Goal: Task Accomplishment & Management: Manage account settings

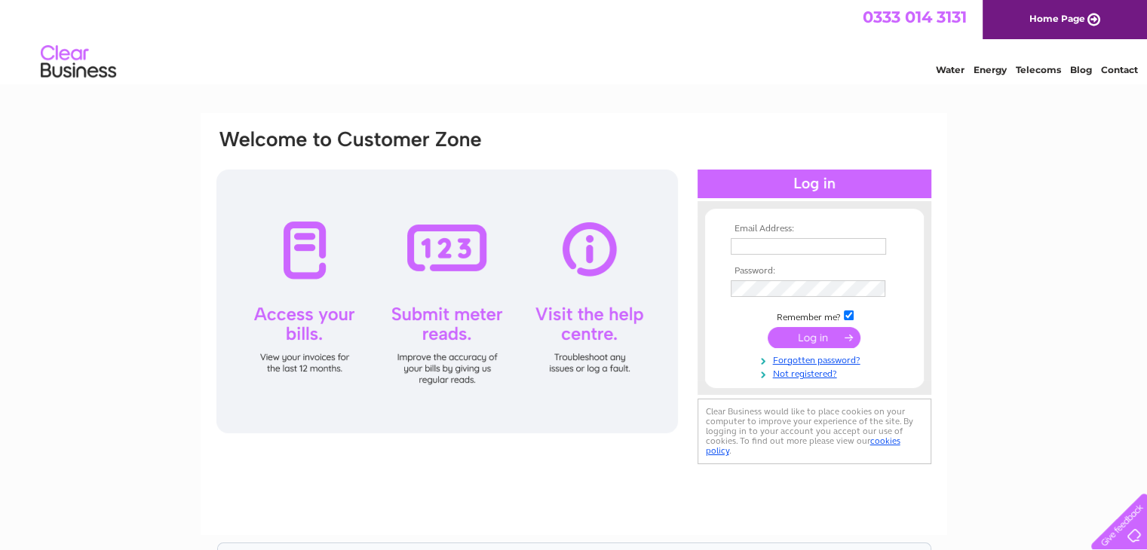
type input "purchaseledger@avondalelandfill.co.uk"
click at [802, 344] on input "submit" at bounding box center [814, 337] width 93 height 21
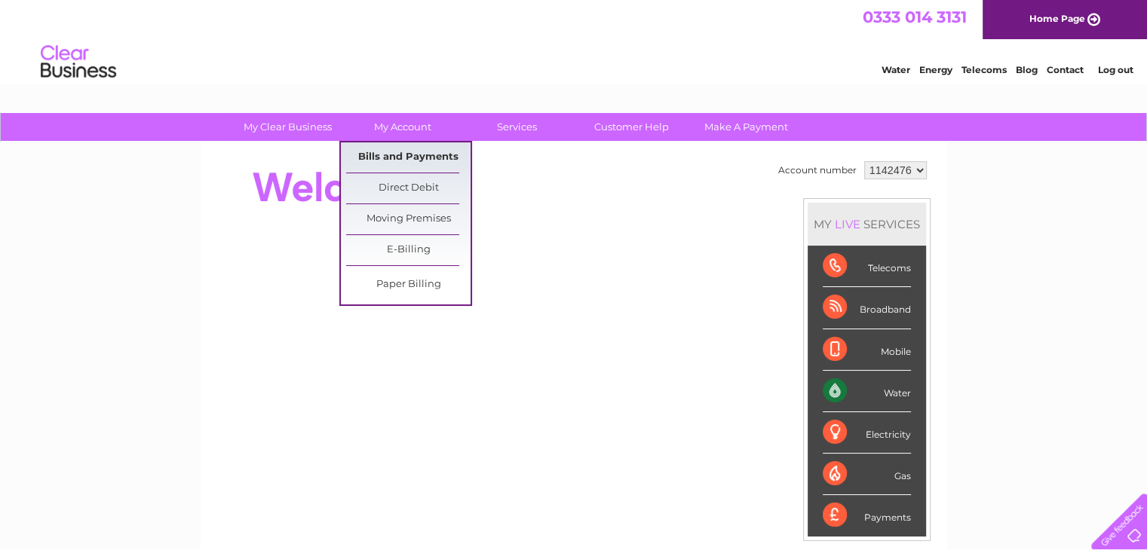
click at [391, 156] on link "Bills and Payments" at bounding box center [408, 158] width 124 height 30
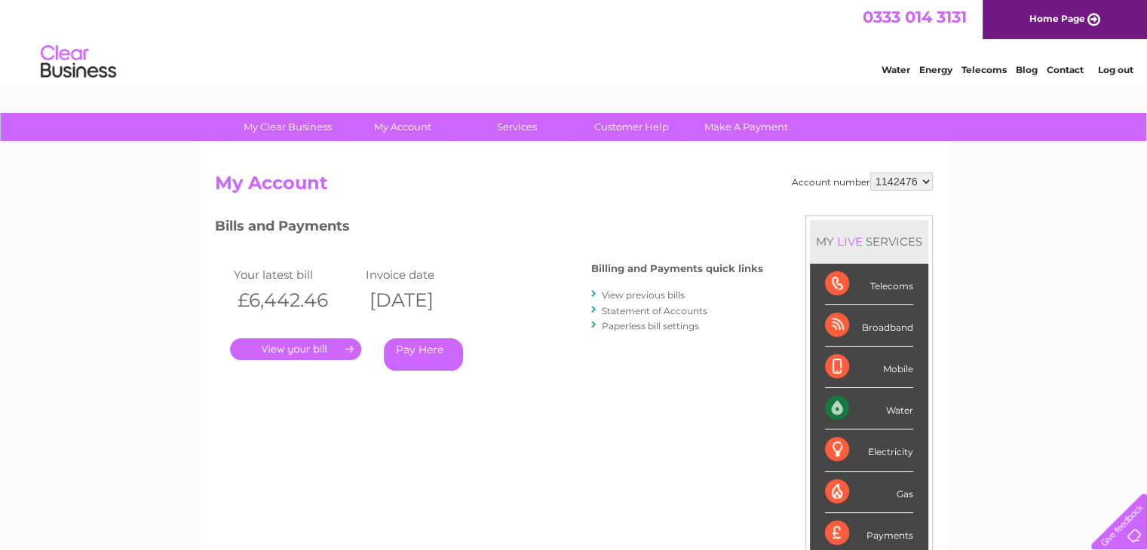
click at [293, 351] on link "." at bounding box center [295, 350] width 131 height 22
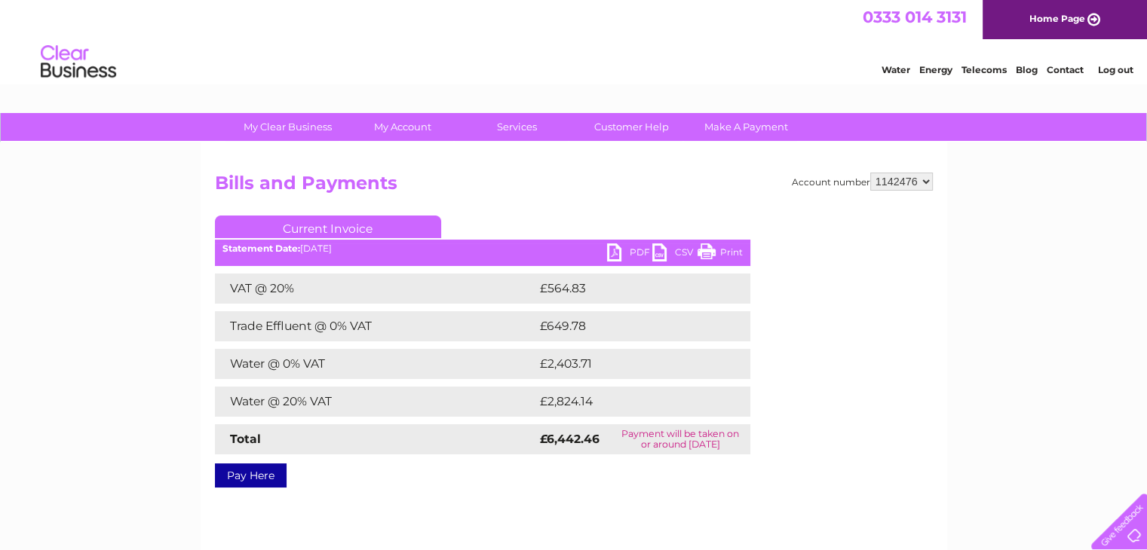
click at [729, 248] on link "Print" at bounding box center [719, 255] width 45 height 22
click at [631, 253] on link "PDF" at bounding box center [629, 255] width 45 height 22
click at [1102, 67] on link "Log out" at bounding box center [1114, 69] width 35 height 11
